Goal: Find specific page/section: Find specific page/section

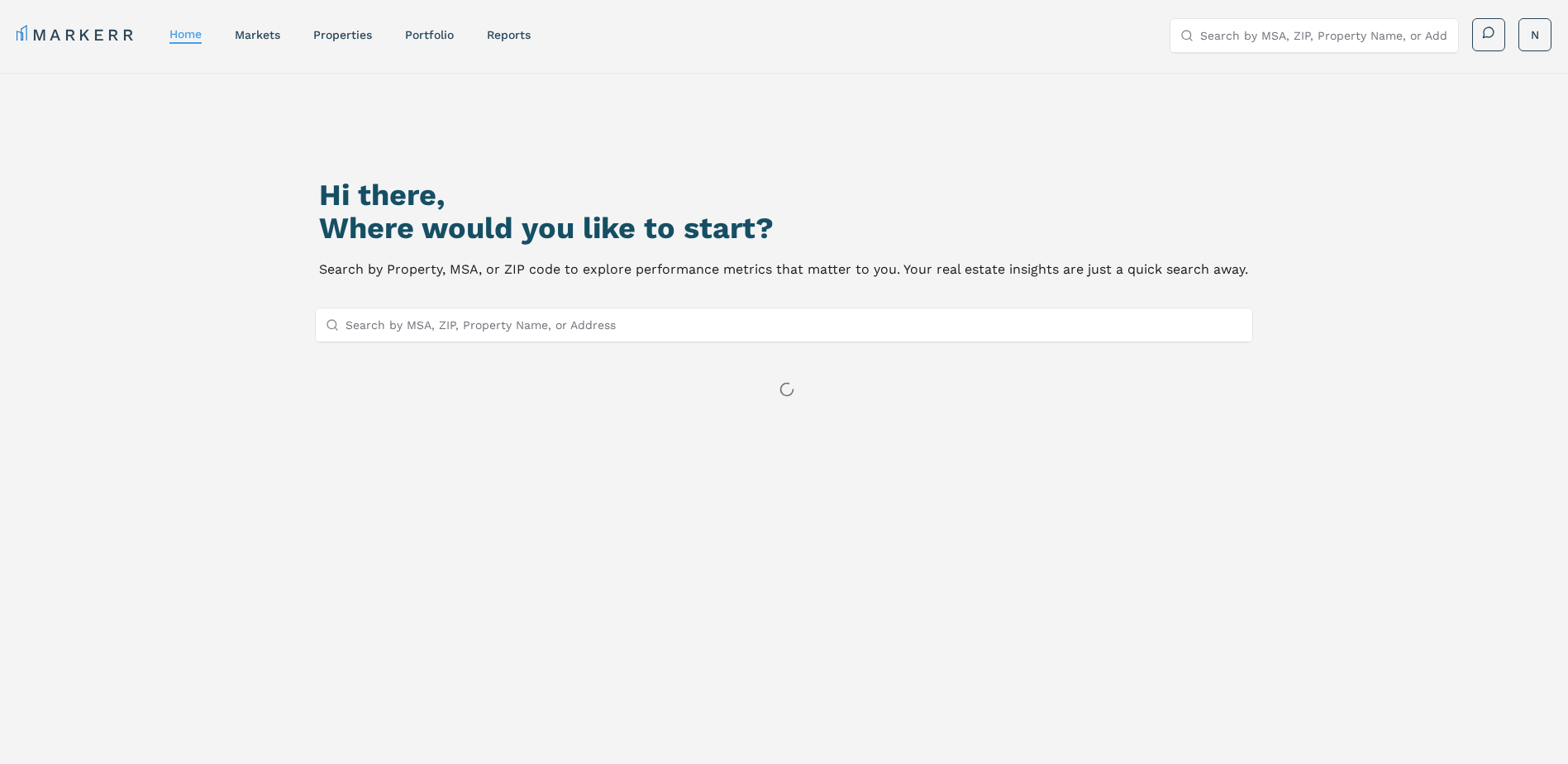
click at [637, 329] on input "Search by MSA, ZIP, Property Name, or Address" at bounding box center [794, 325] width 898 height 33
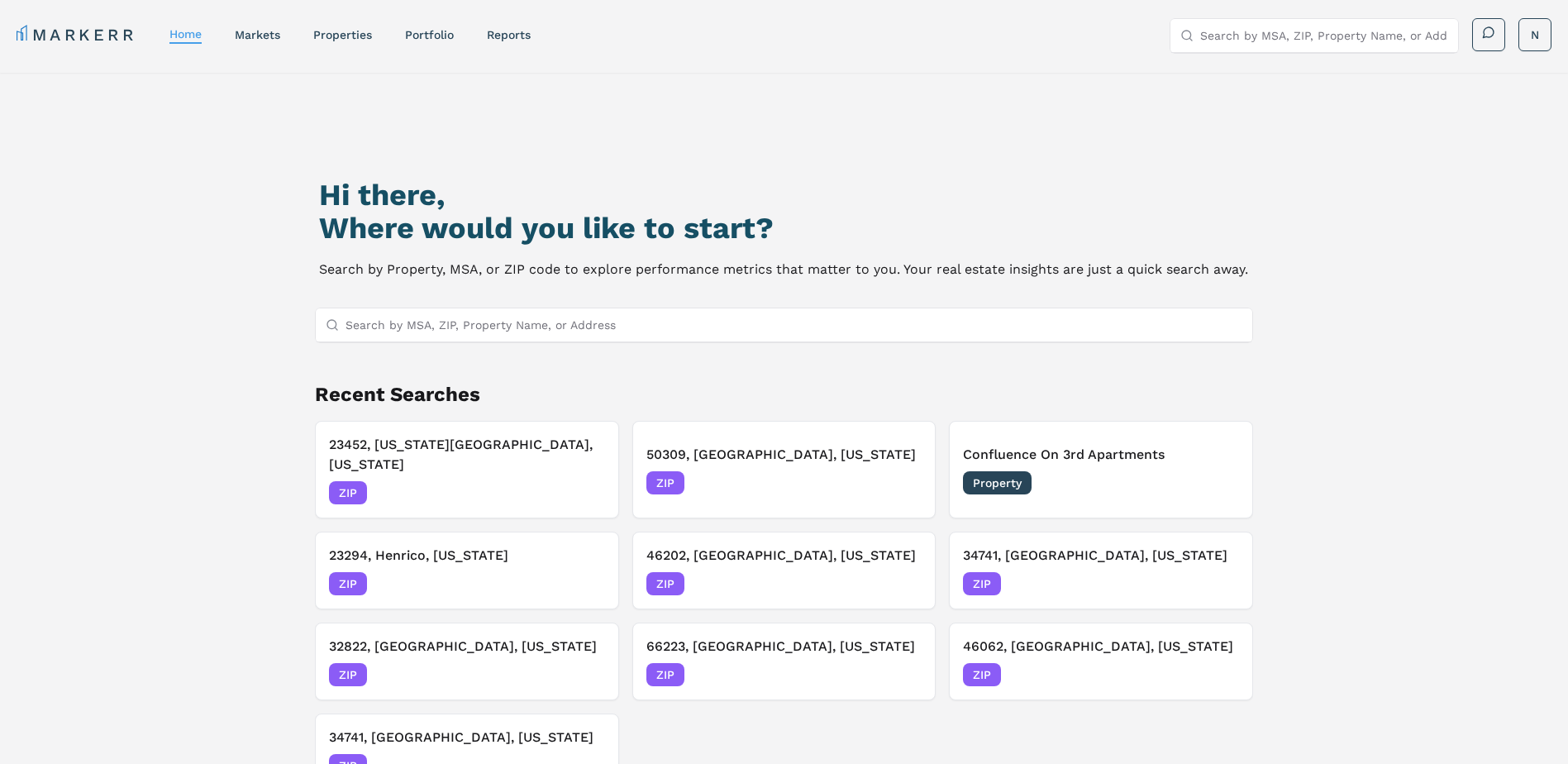
click at [472, 324] on input "Search by MSA, ZIP, Property Name, or Address" at bounding box center [794, 325] width 898 height 33
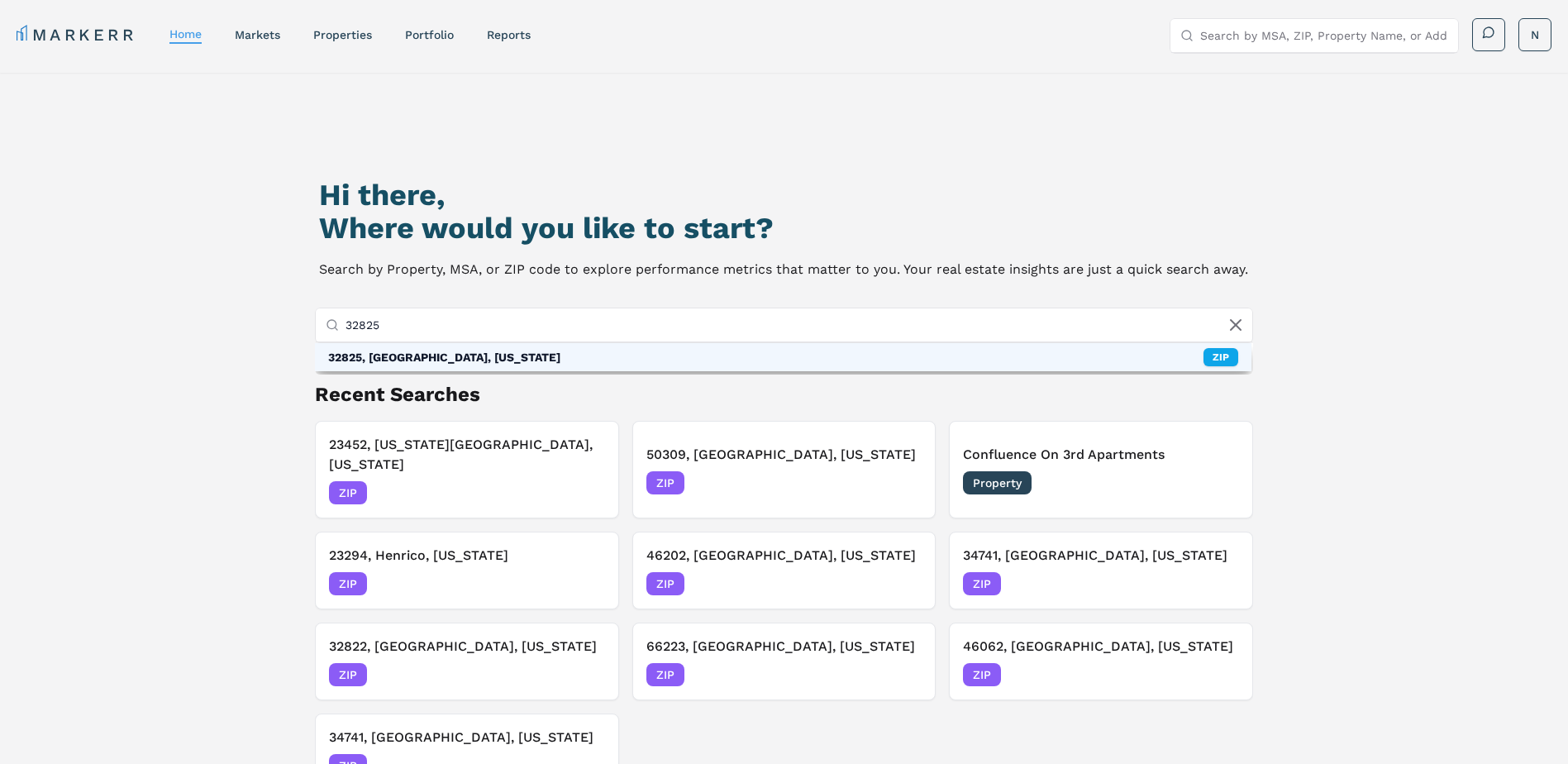
type input "32825"
click at [452, 356] on div "32825, [GEOGRAPHIC_DATA], [US_STATE]" at bounding box center [444, 357] width 232 height 16
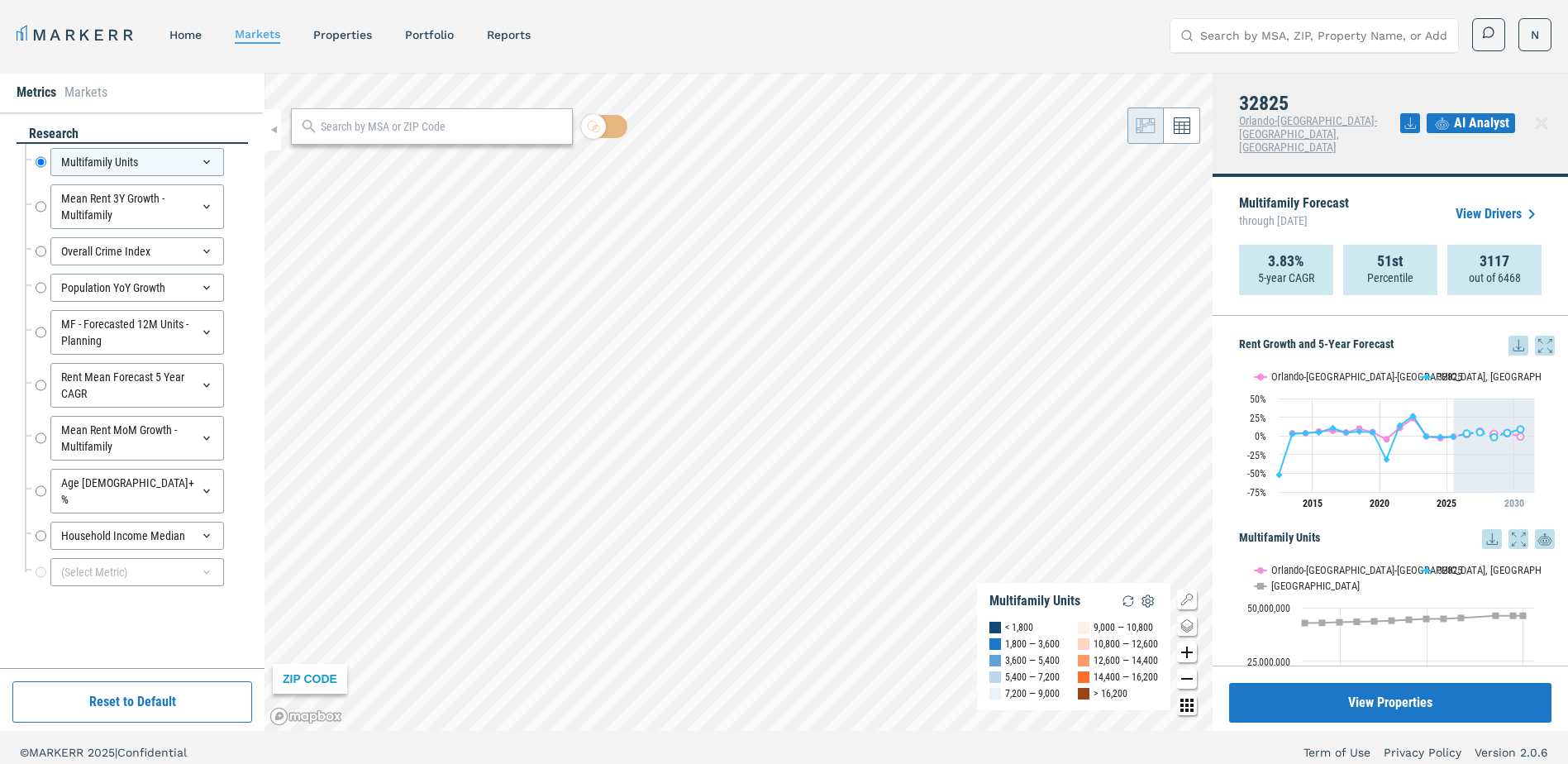
click at [1471, 115] on span "AI Analyst" at bounding box center [1482, 123] width 56 height 20
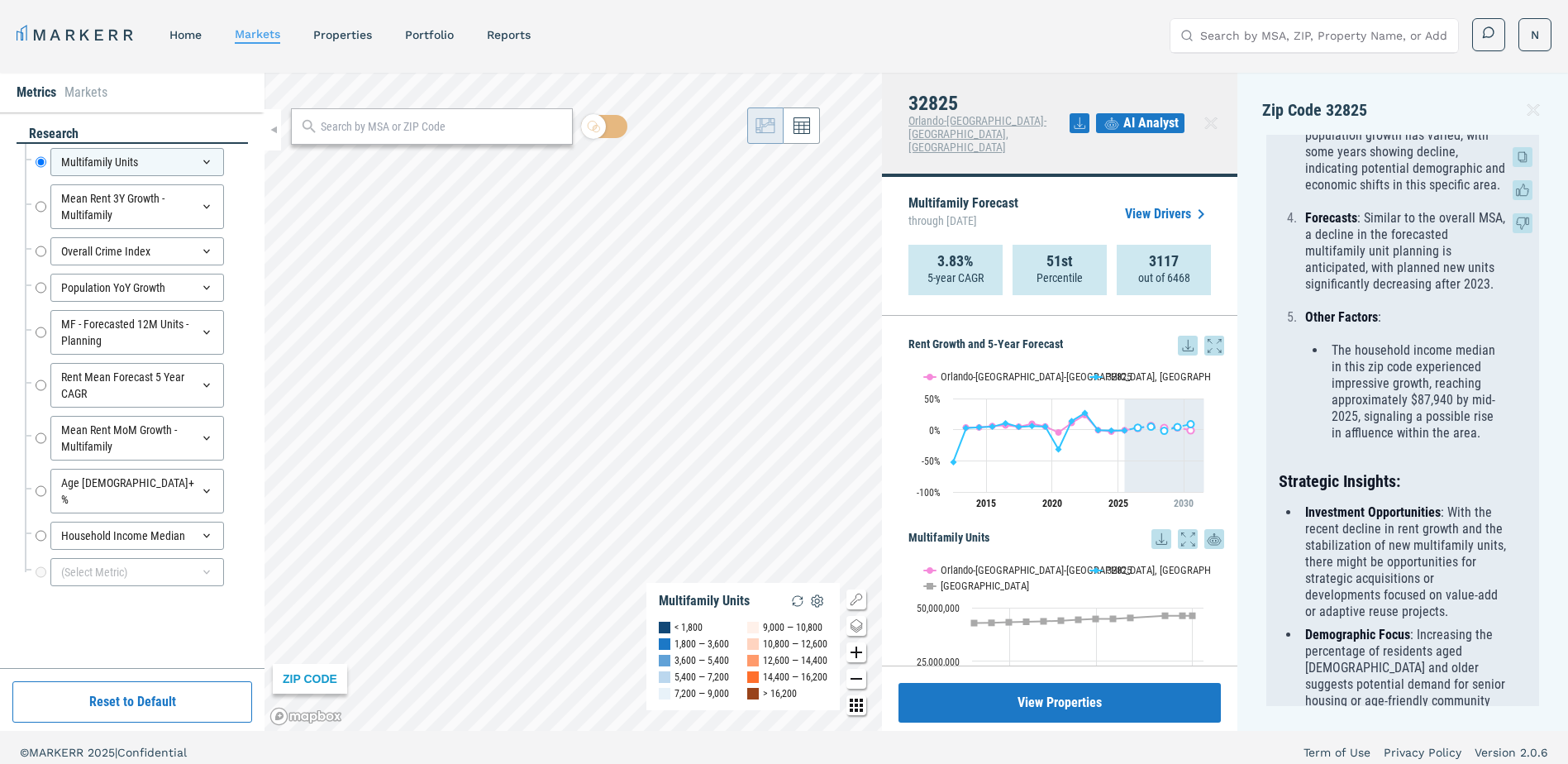
scroll to position [1323, 0]
